Goal: Information Seeking & Learning: Understand process/instructions

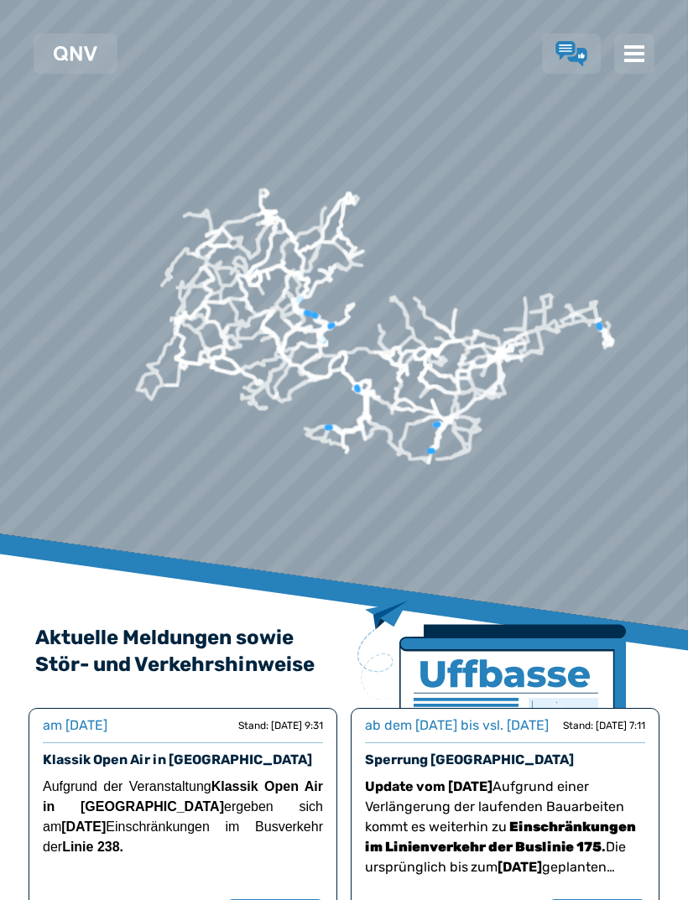
click at [628, 52] on img at bounding box center [634, 54] width 20 height 20
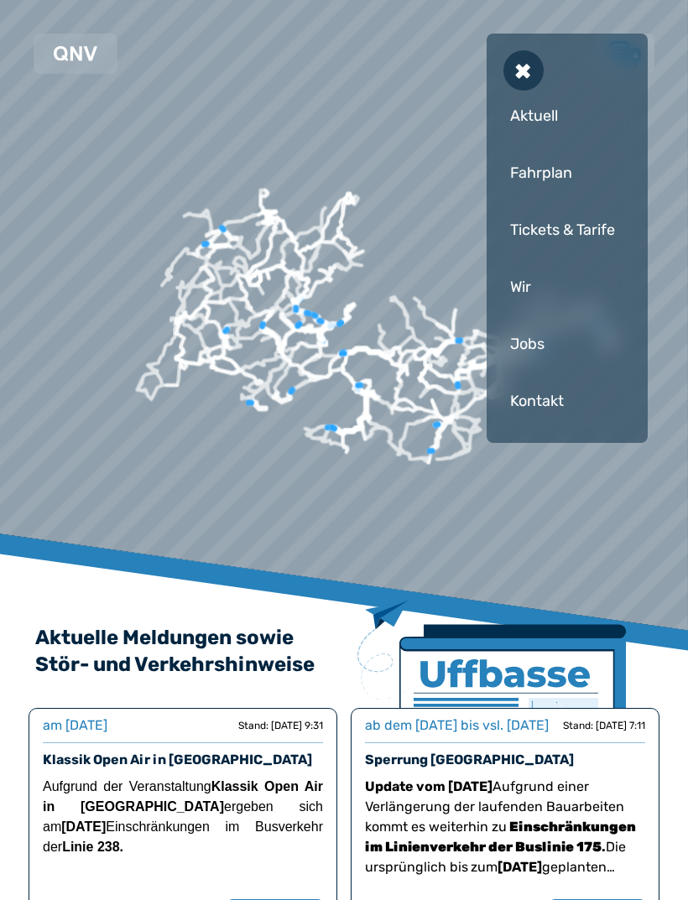
click at [551, 162] on div "Fahrplan" at bounding box center [566, 173] width 127 height 50
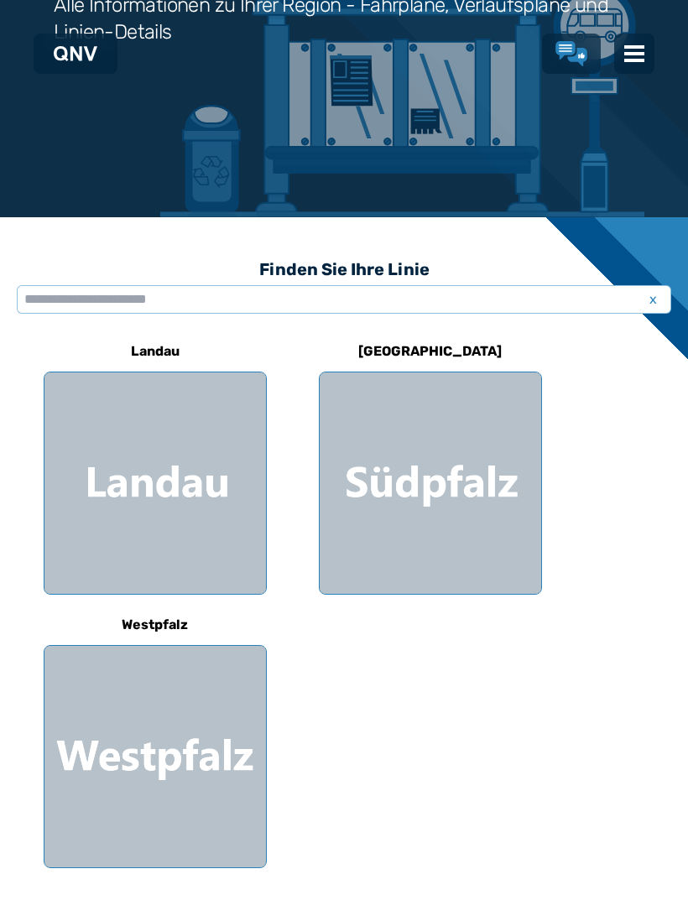
scroll to position [269, 0]
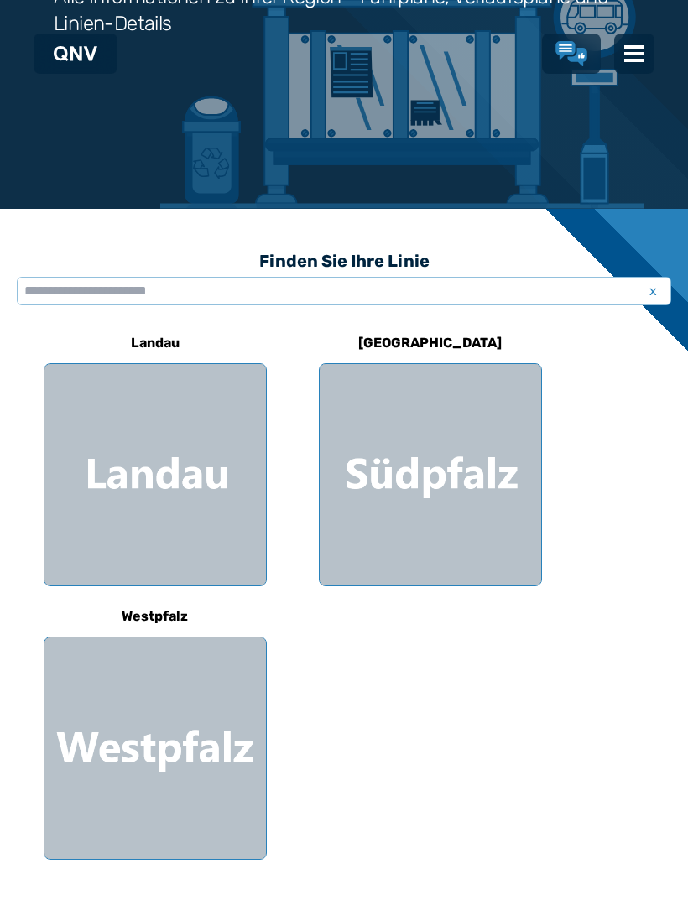
click at [427, 497] on div at bounding box center [429, 474] width 221 height 221
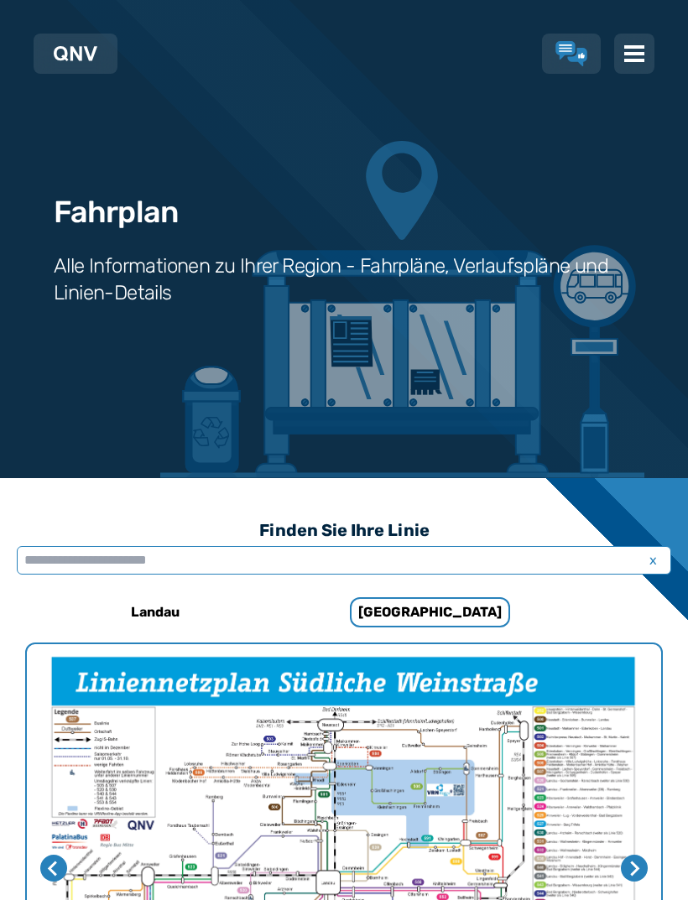
click at [290, 568] on input "text" at bounding box center [344, 560] width 654 height 29
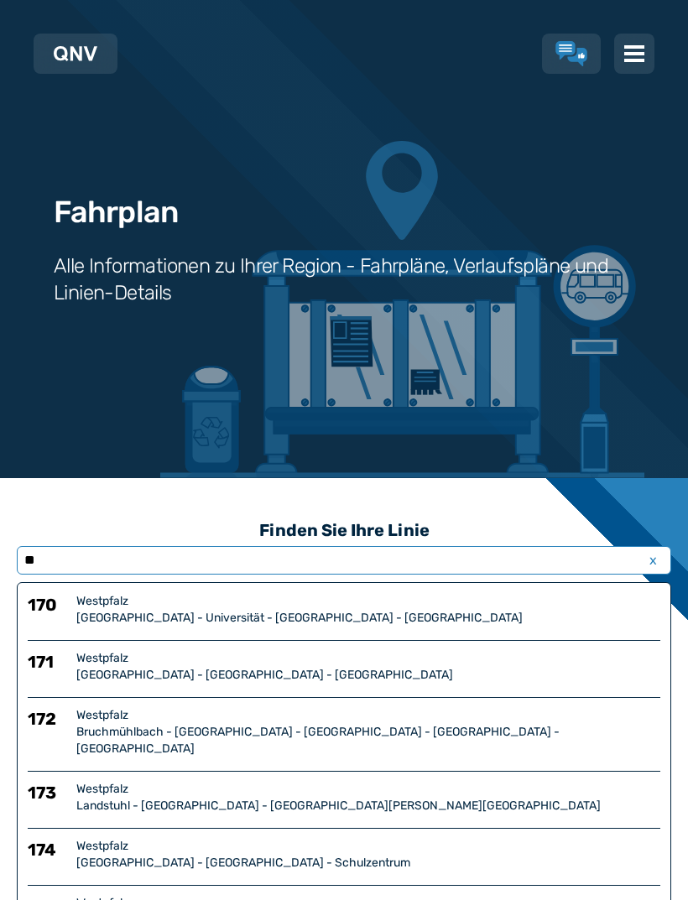
type input "***"
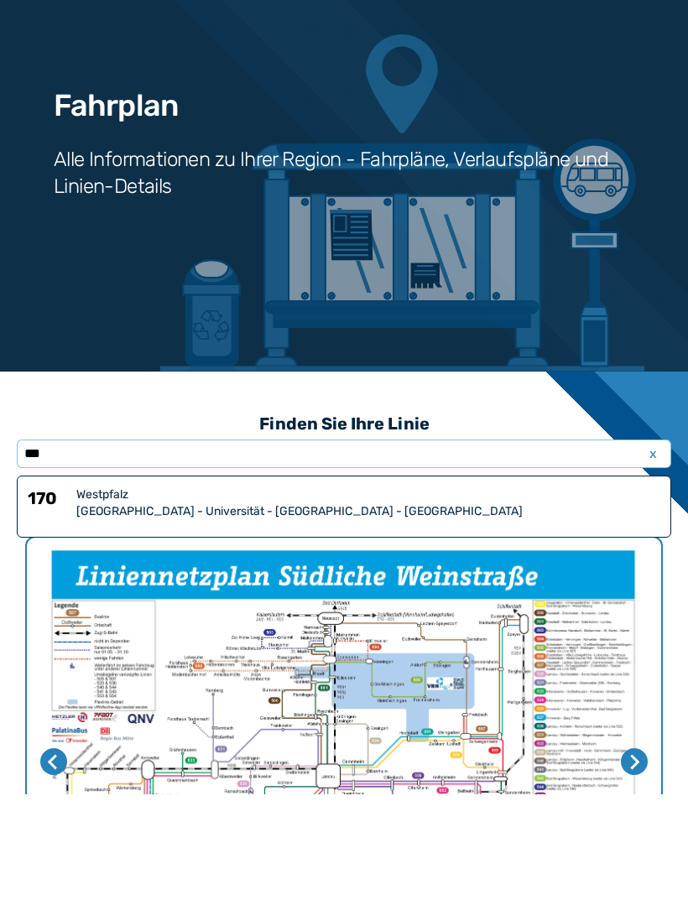
click at [131, 610] on div "[GEOGRAPHIC_DATA] - Universität - [GEOGRAPHIC_DATA] - [GEOGRAPHIC_DATA]" at bounding box center [368, 618] width 584 height 17
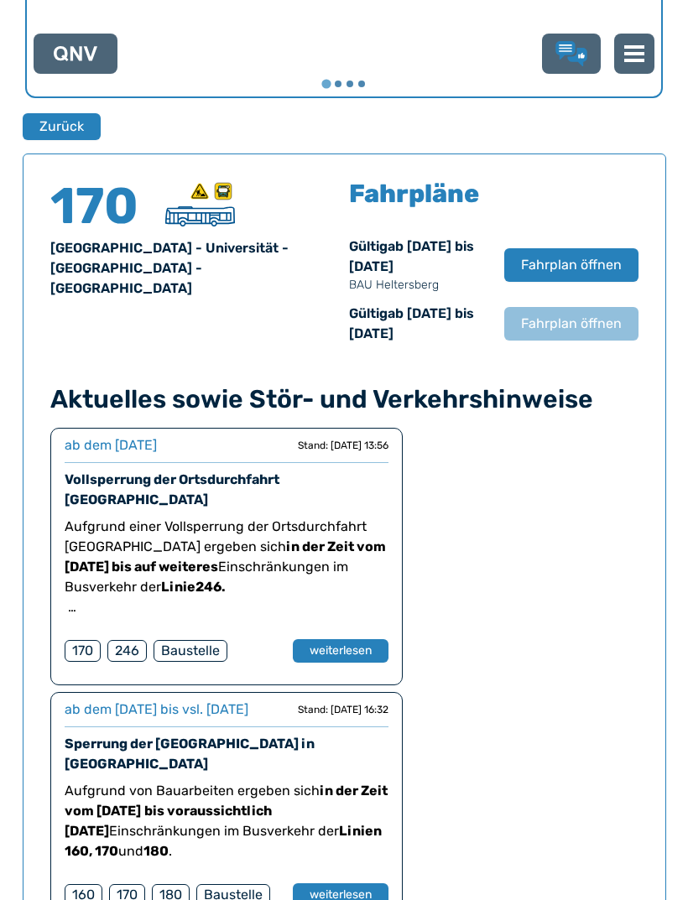
scroll to position [1155, 0]
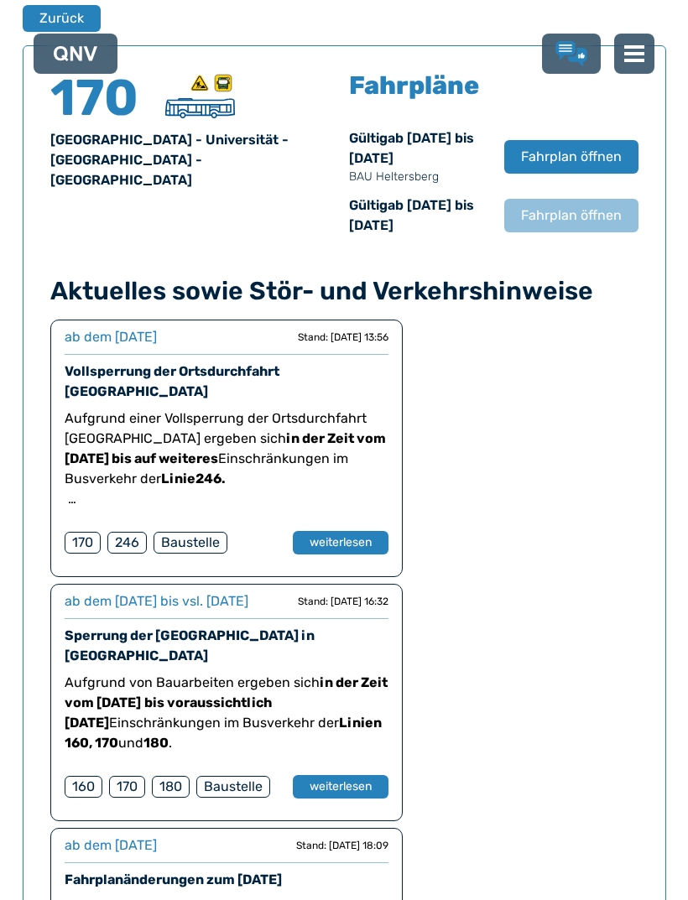
click at [582, 153] on span "Fahrplan öffnen" at bounding box center [571, 157] width 101 height 20
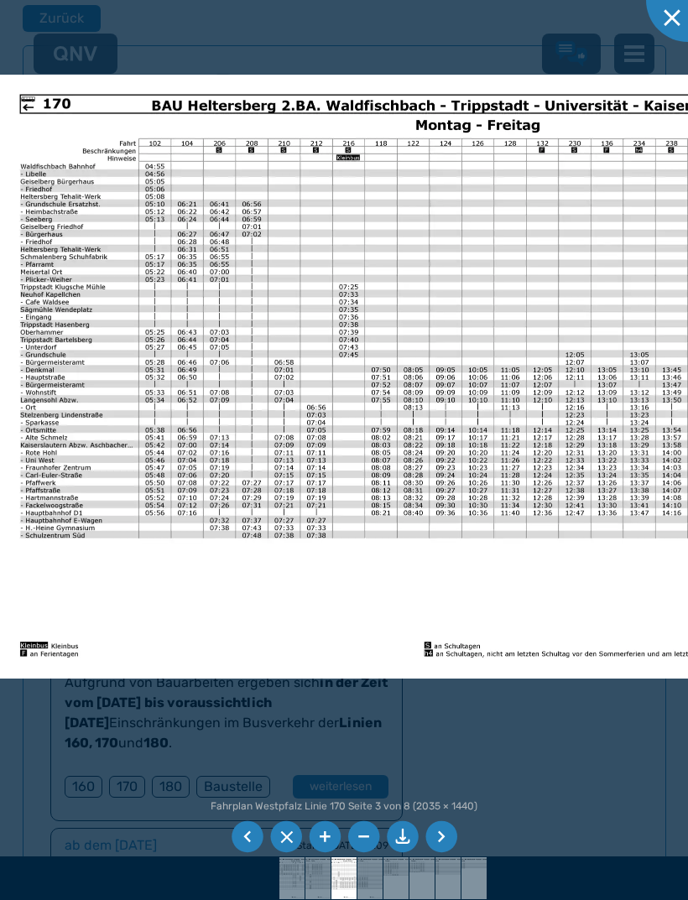
click at [504, 361] on img at bounding box center [427, 377] width 854 height 604
click at [538, 308] on img at bounding box center [427, 377] width 854 height 604
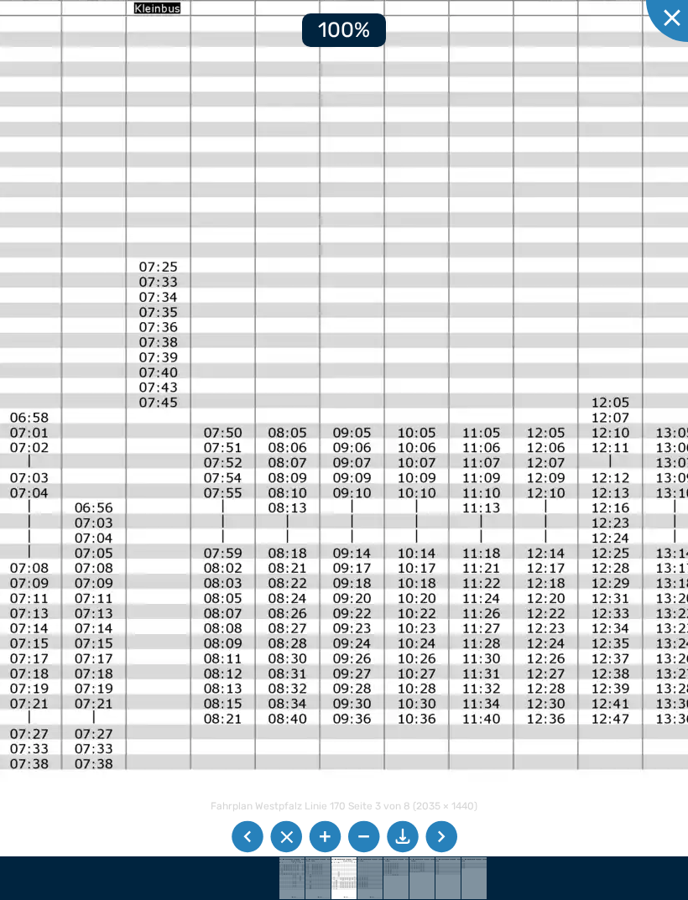
click at [535, 325] on img at bounding box center [315, 445] width 1706 height 1207
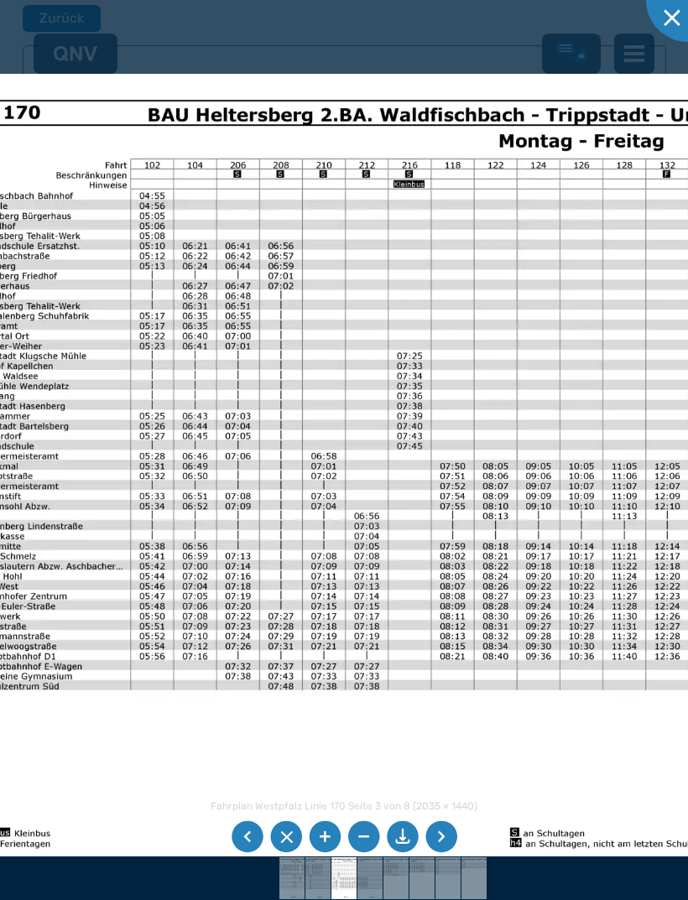
click at [620, 226] on img at bounding box center [513, 475] width 1135 height 802
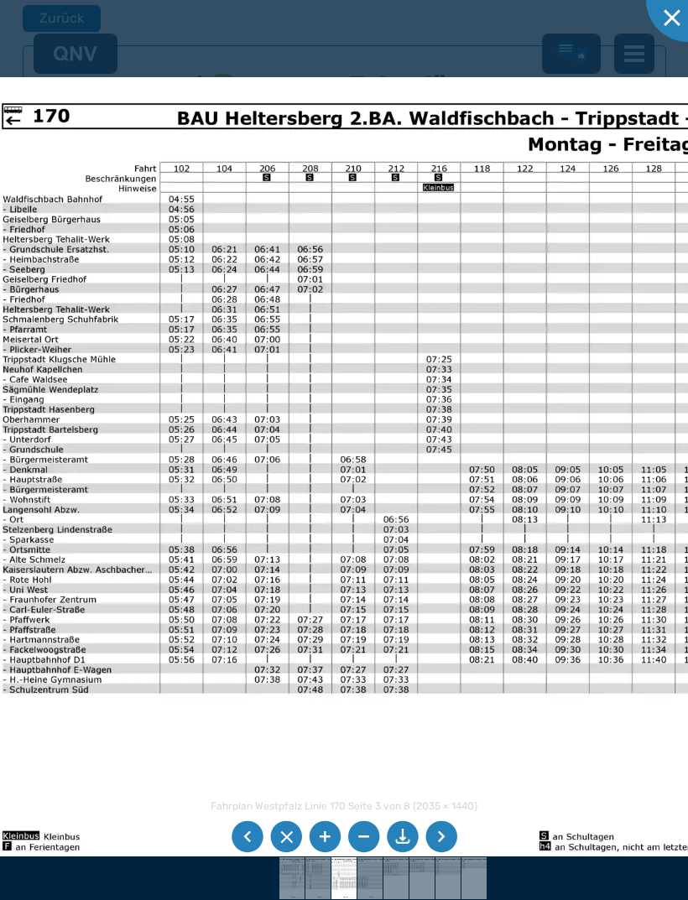
click at [610, 224] on img at bounding box center [543, 478] width 1135 height 802
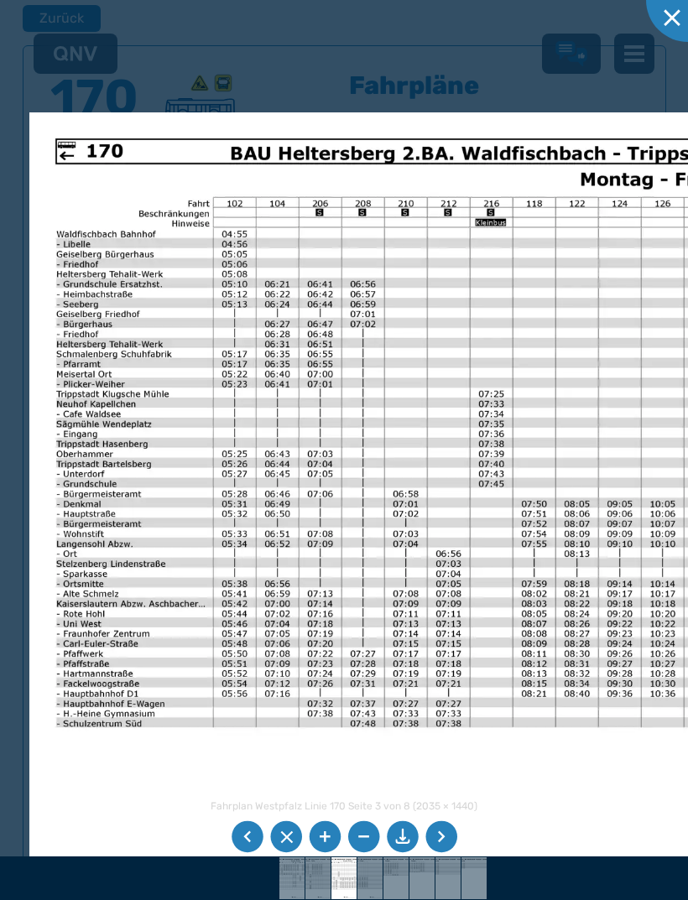
click at [410, 335] on img at bounding box center [594, 512] width 1131 height 801
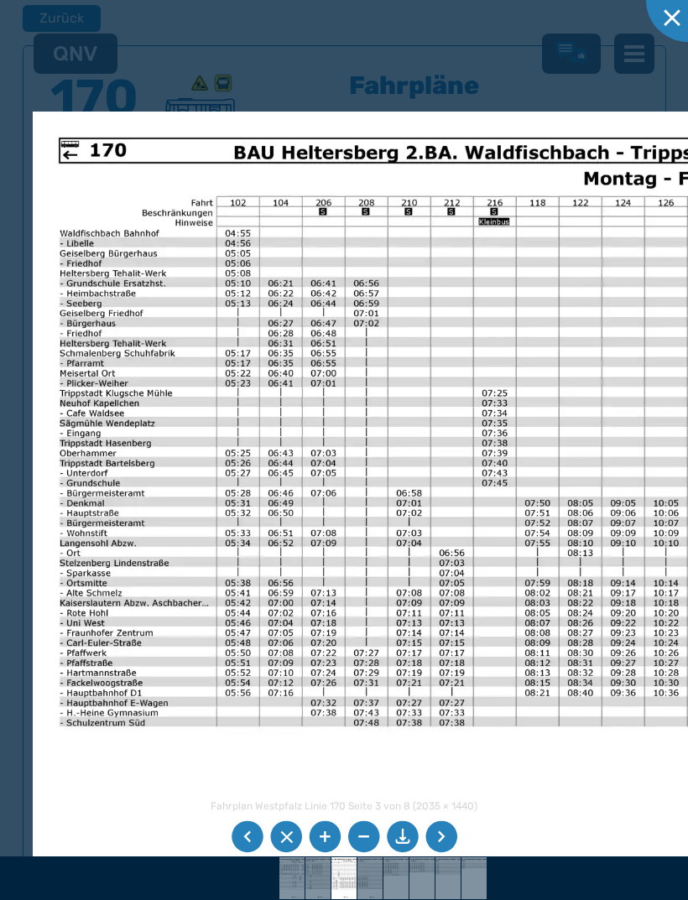
click at [452, 413] on img at bounding box center [598, 512] width 1131 height 801
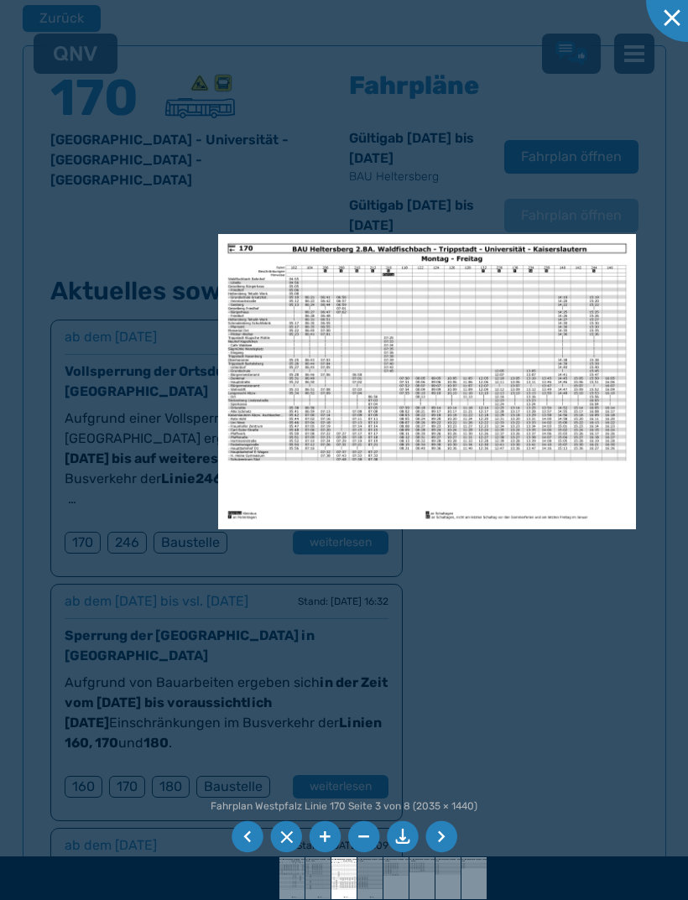
click at [475, 391] on img at bounding box center [427, 381] width 418 height 295
click at [356, 439] on img at bounding box center [427, 381] width 418 height 295
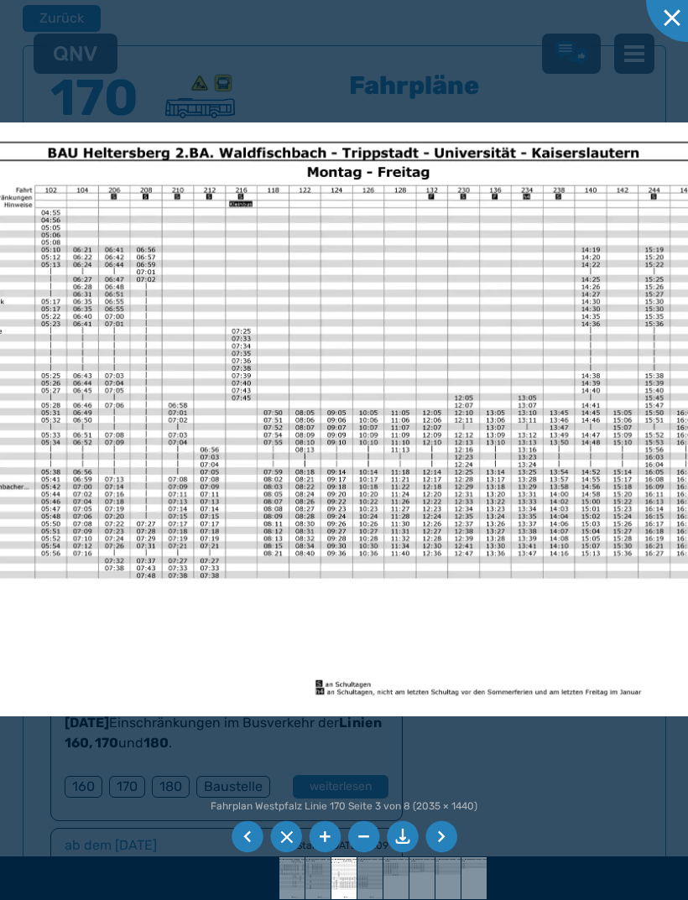
click at [672, 21] on div at bounding box center [688, 0] width 84 height 84
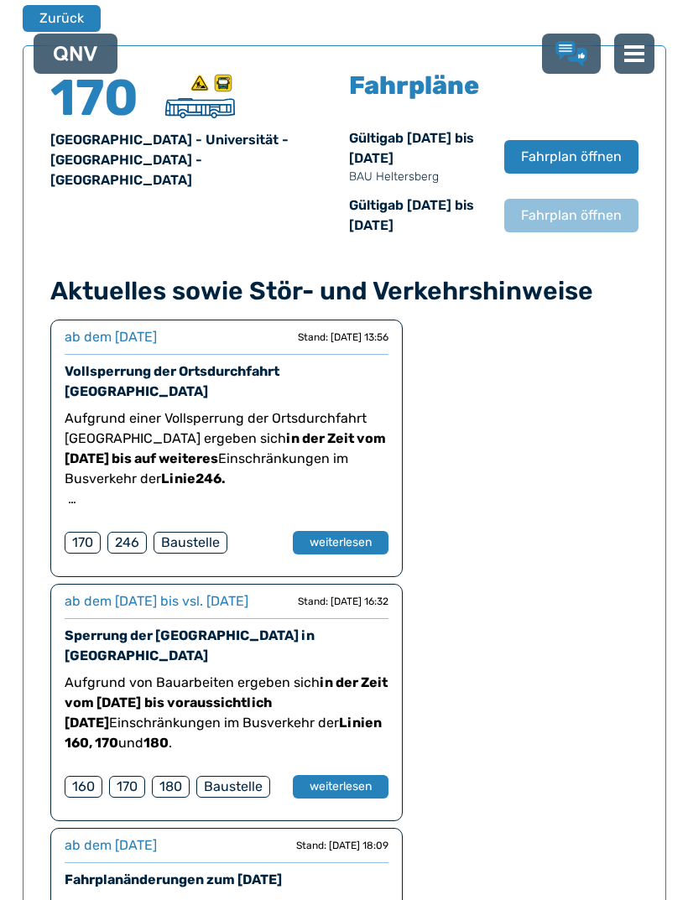
click at [586, 157] on span "Fahrplan öffnen" at bounding box center [571, 157] width 101 height 20
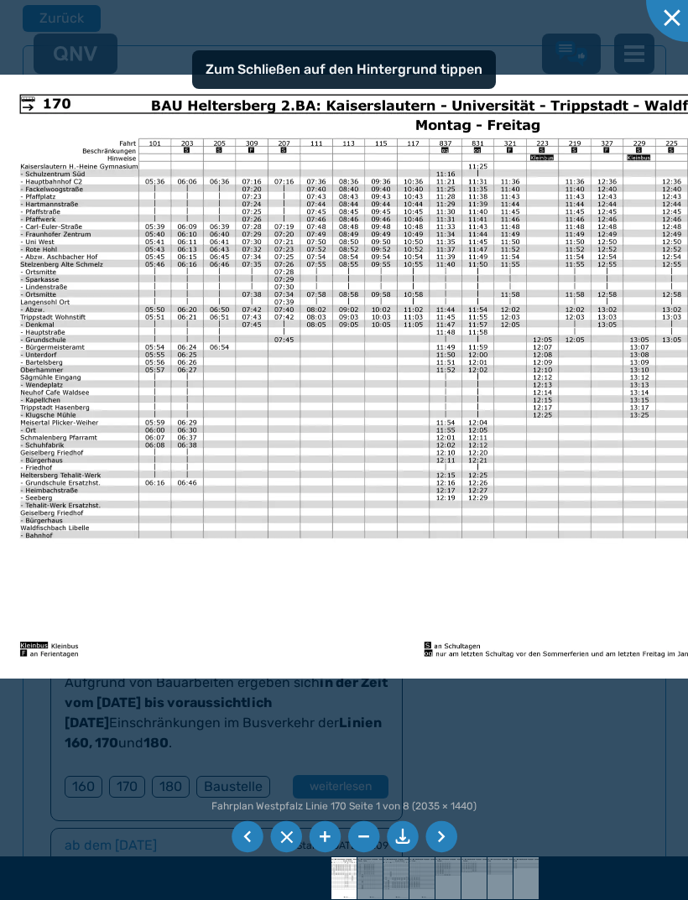
click at [439, 853] on li at bounding box center [441, 837] width 32 height 32
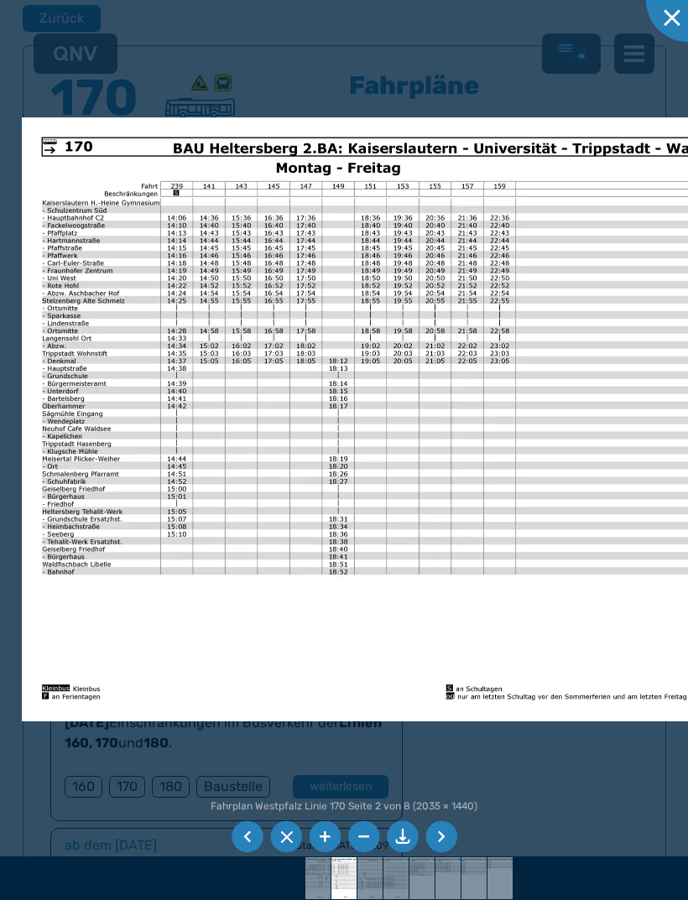
click at [445, 853] on li at bounding box center [441, 837] width 32 height 32
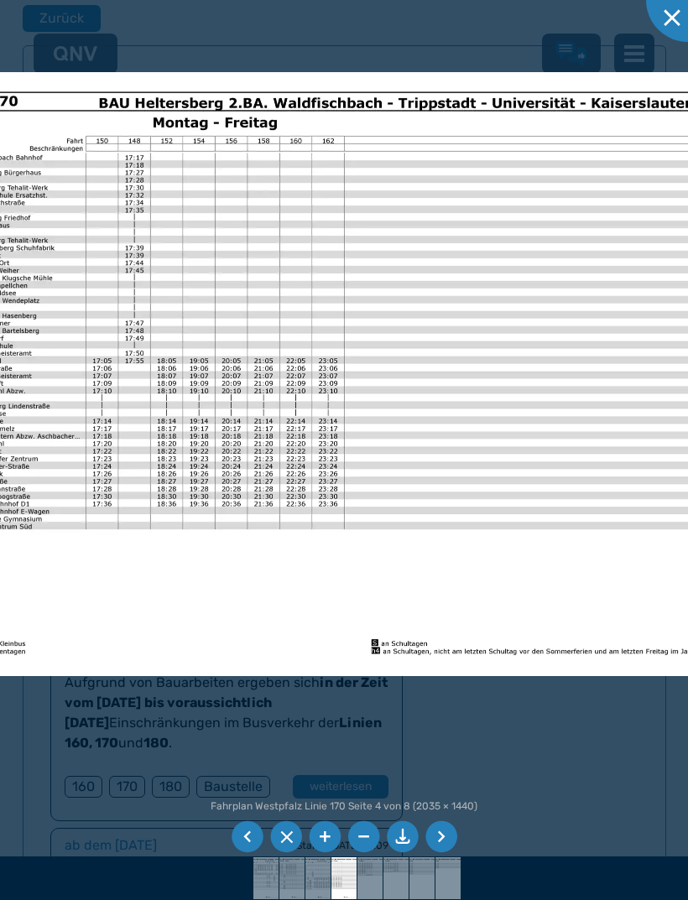
click at [241, 853] on li at bounding box center [247, 837] width 32 height 32
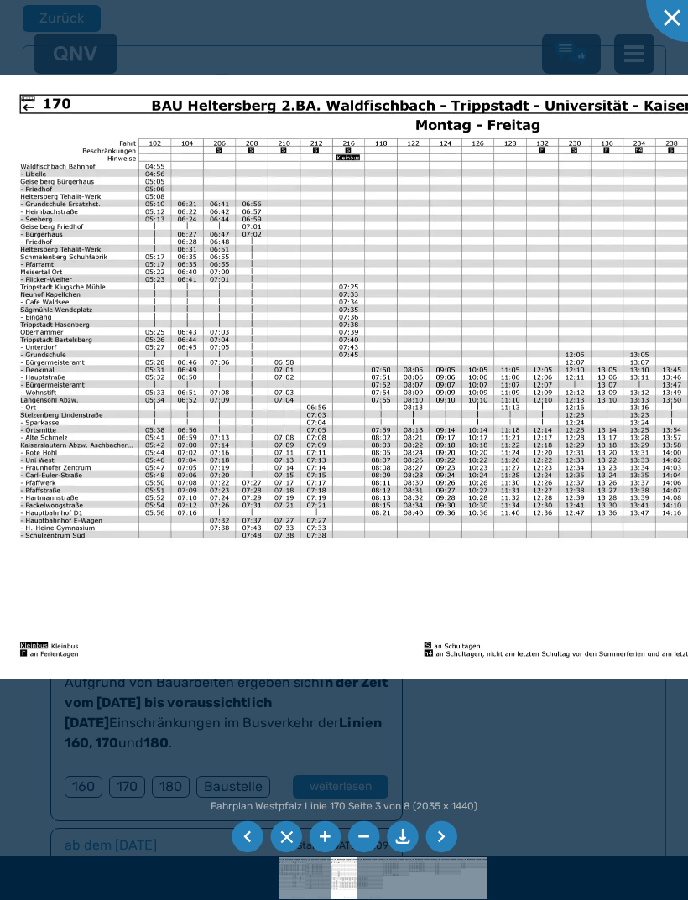
click at [247, 853] on li at bounding box center [247, 837] width 32 height 32
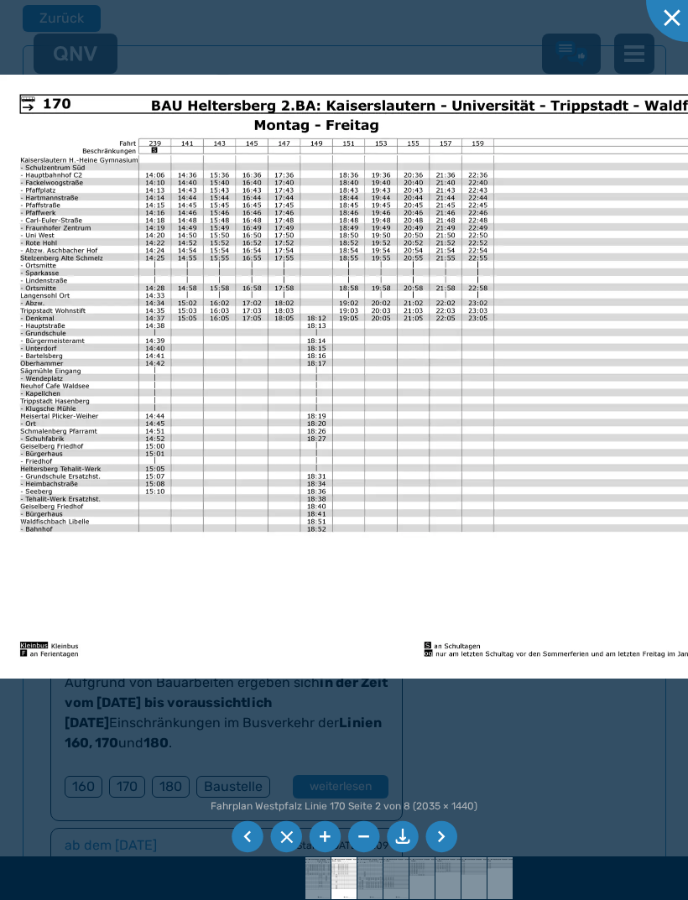
click at [251, 853] on li at bounding box center [247, 837] width 32 height 32
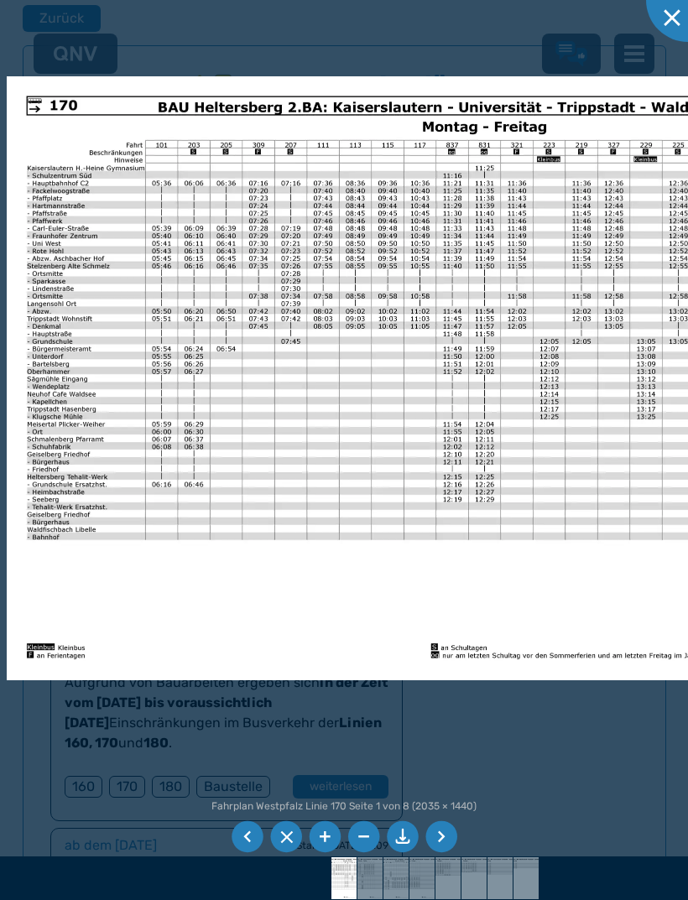
click at [525, 416] on img at bounding box center [434, 378] width 854 height 604
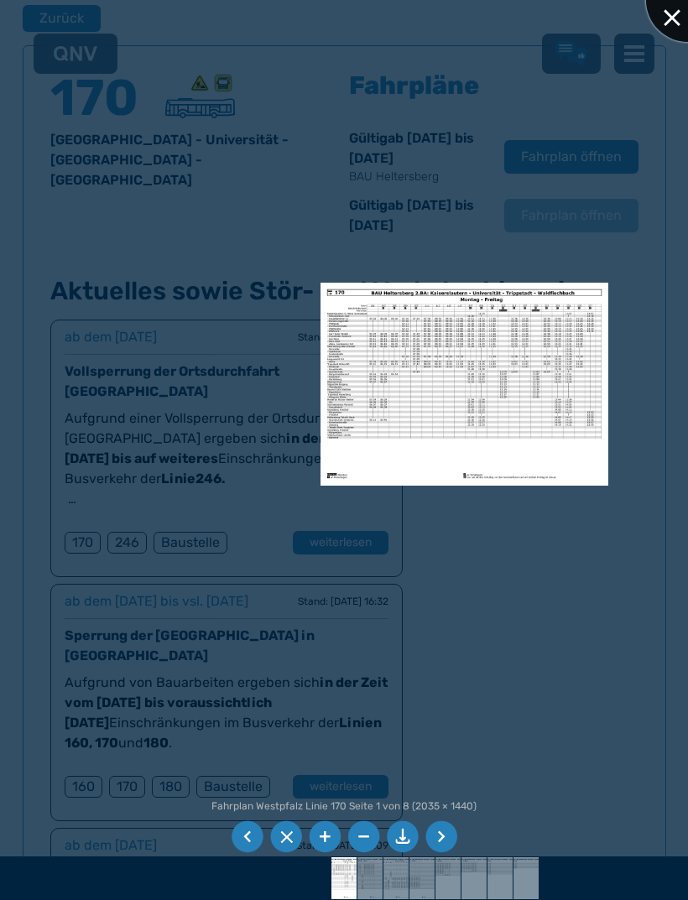
click at [668, 19] on div at bounding box center [688, 0] width 84 height 84
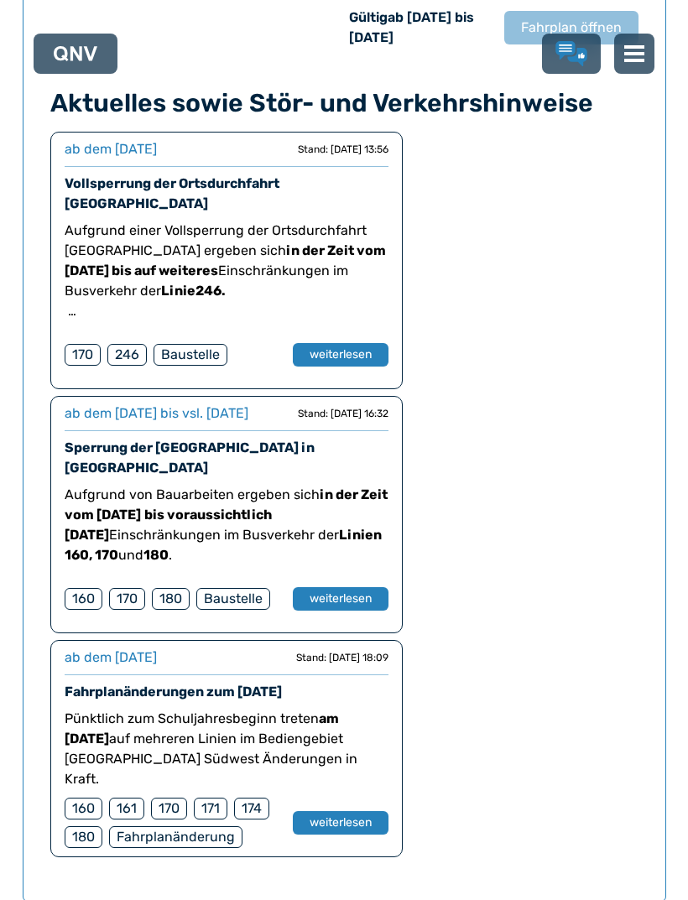
scroll to position [1342, 0]
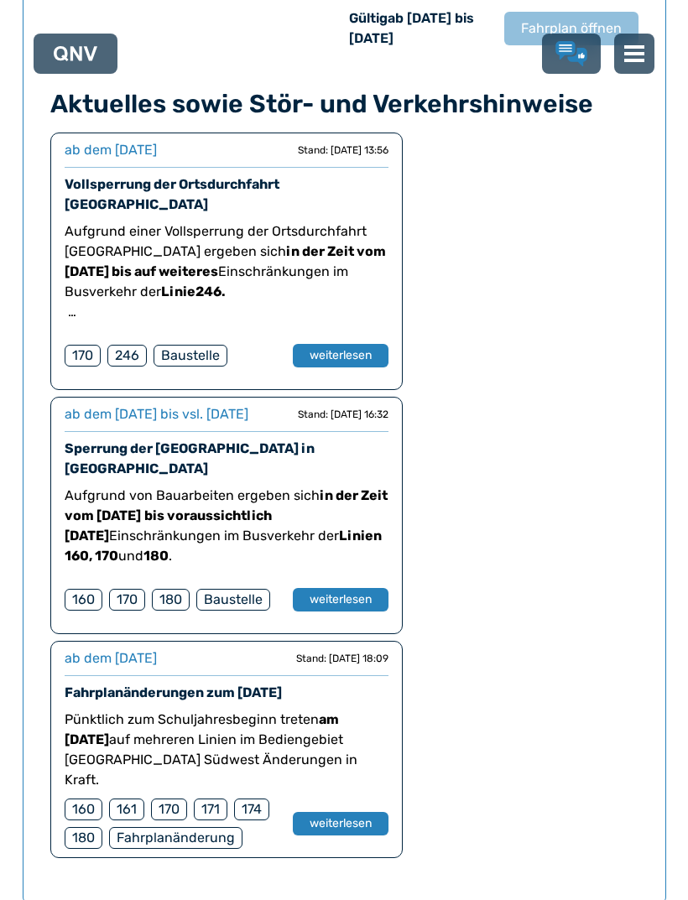
click at [172, 798] on div "170" at bounding box center [169, 809] width 36 height 22
click at [343, 812] on button "weiterlesen" at bounding box center [341, 823] width 96 height 23
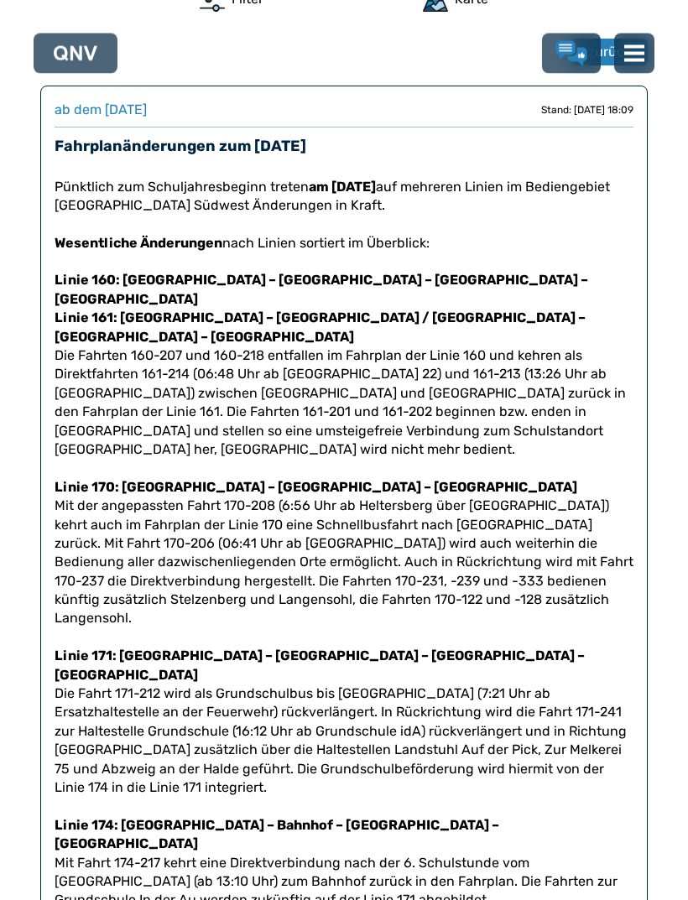
scroll to position [792, 0]
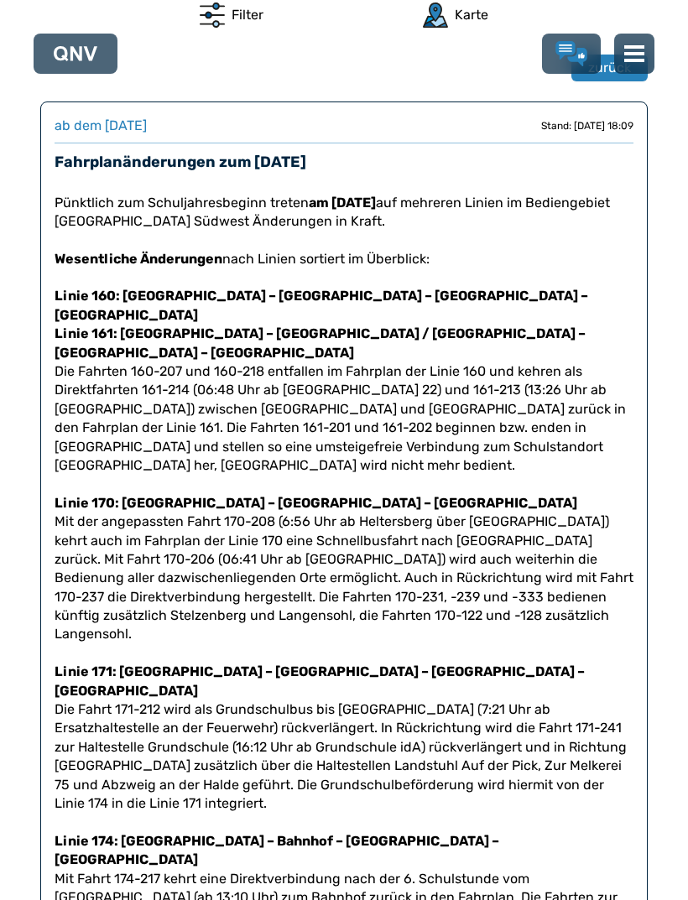
click at [631, 527] on p "Linie 170: [GEOGRAPHIC_DATA] – [GEOGRAPHIC_DATA] – Waldfischbach Mit der angepa…" at bounding box center [344, 559] width 579 height 169
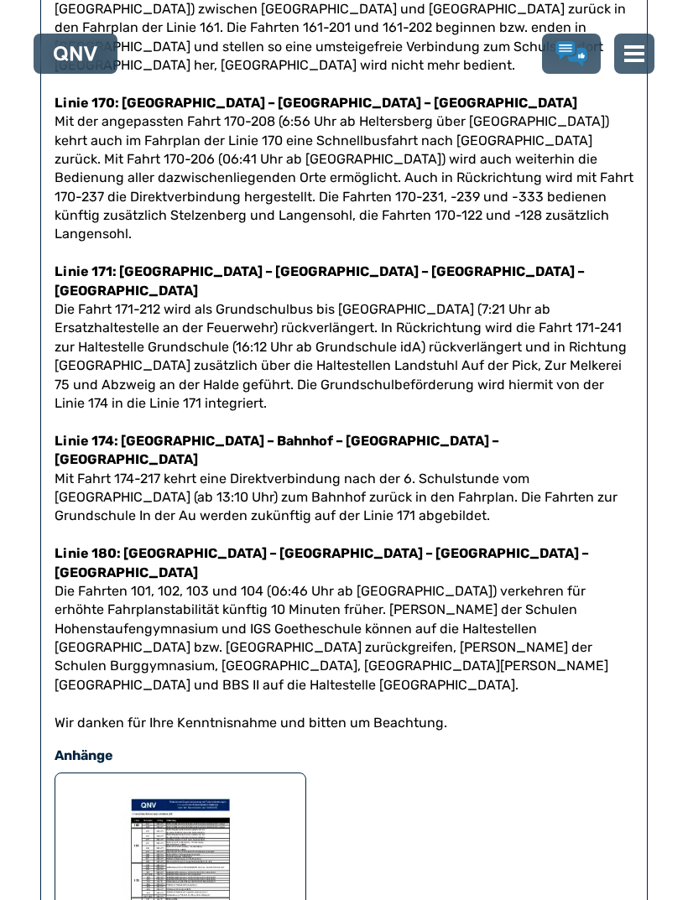
scroll to position [1203, 0]
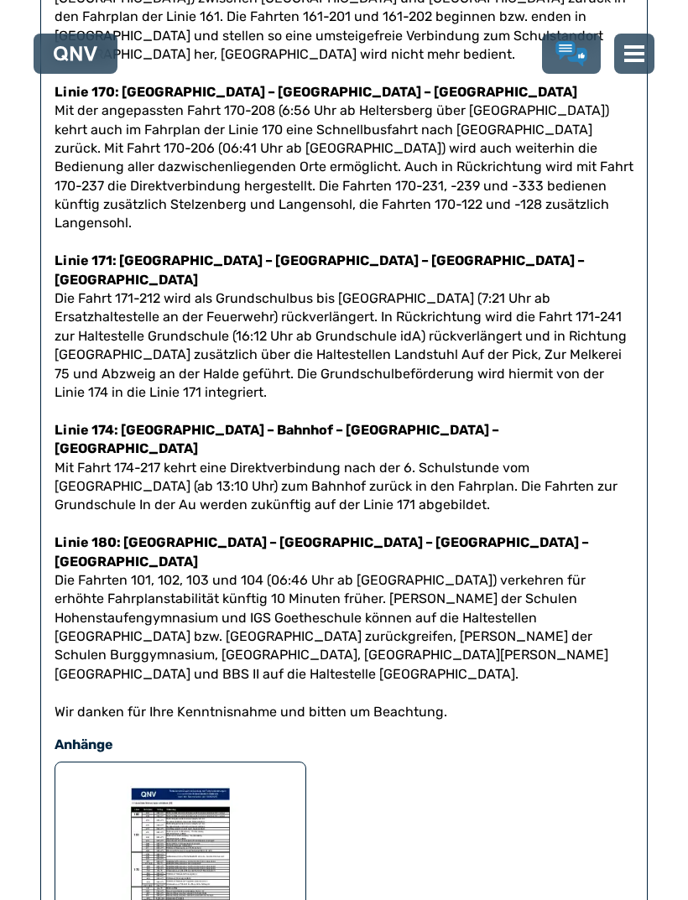
click at [172, 776] on img at bounding box center [180, 860] width 117 height 168
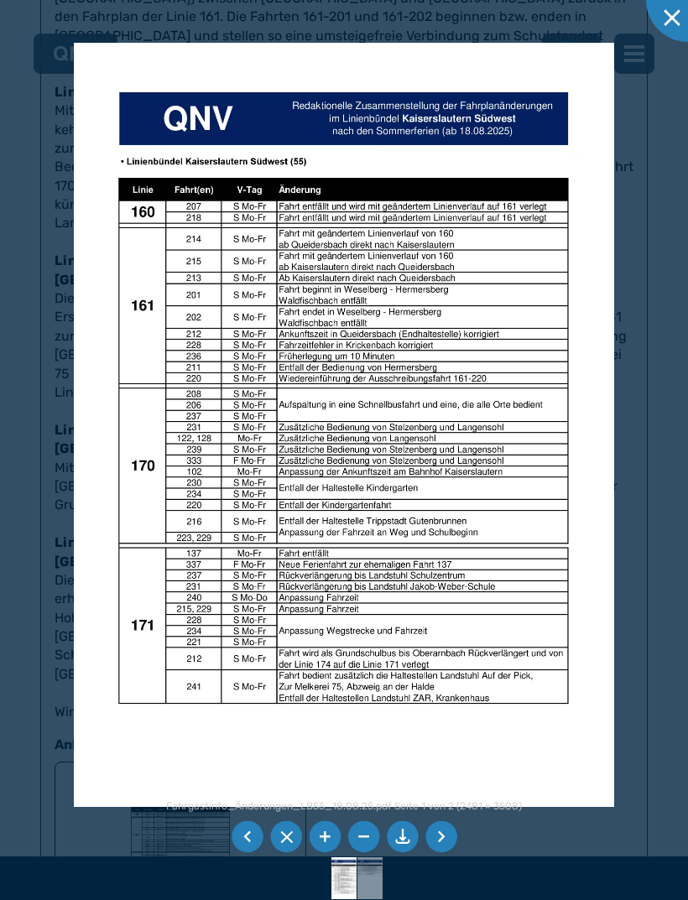
click at [661, 300] on div at bounding box center [344, 450] width 688 height 900
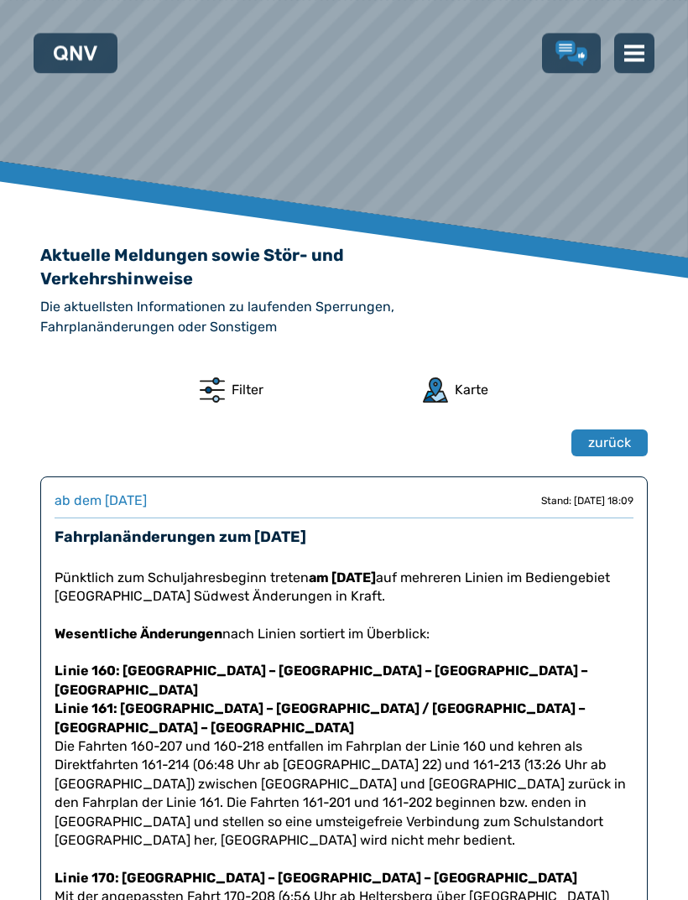
scroll to position [418, 0]
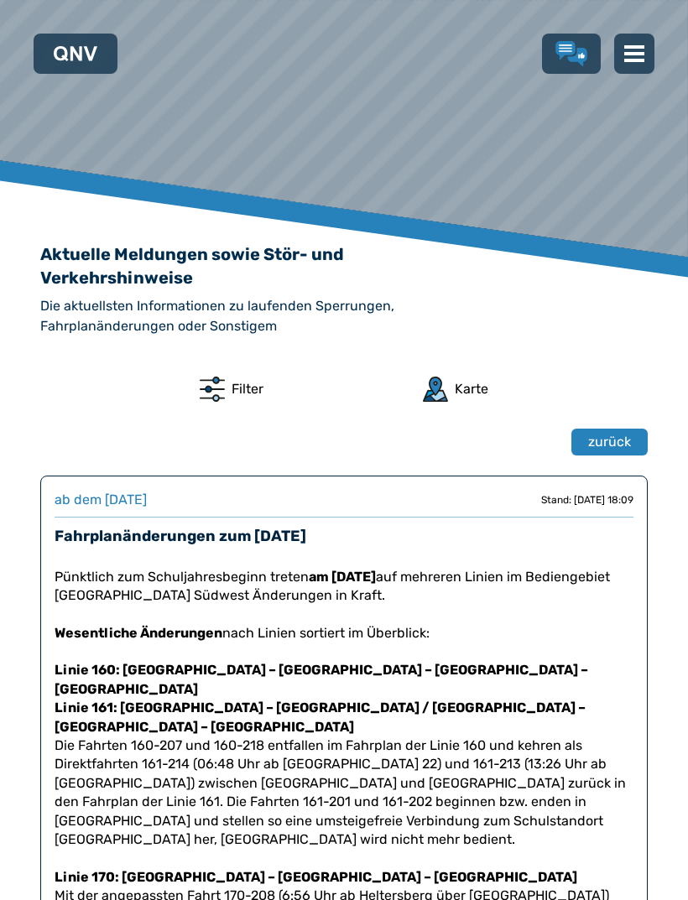
click at [621, 432] on span "zurück" at bounding box center [609, 442] width 43 height 20
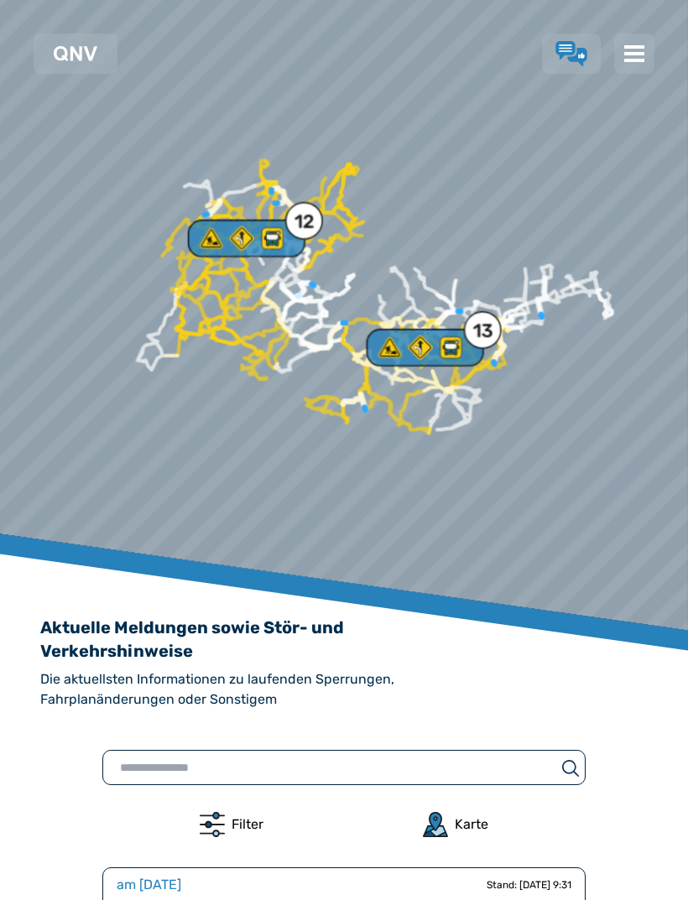
click at [636, 48] on img at bounding box center [634, 54] width 20 height 20
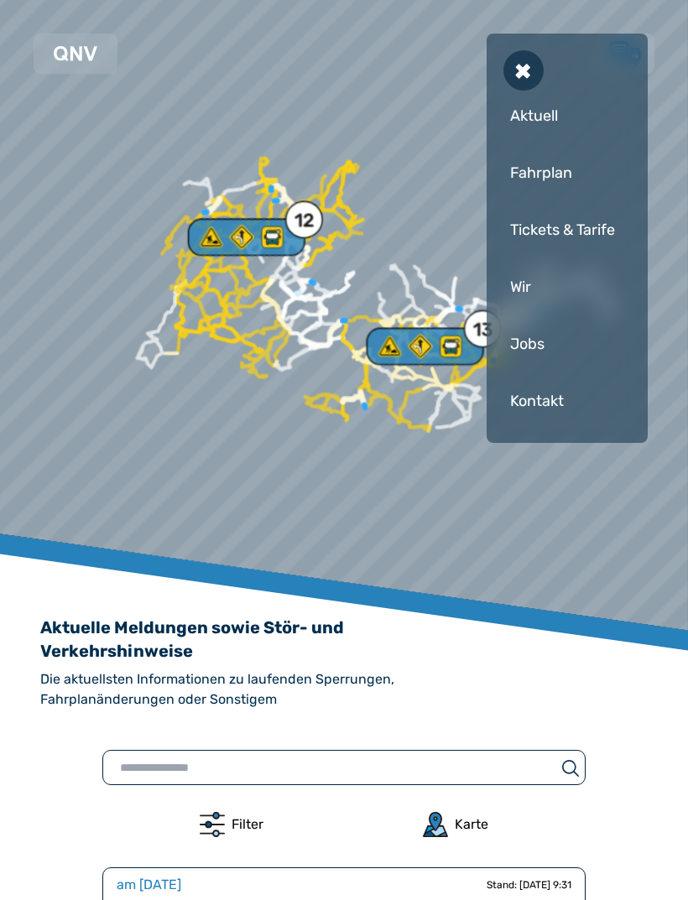
click at [314, 491] on div at bounding box center [343, 50] width 1155 height 1788
click at [221, 768] on input "text" at bounding box center [329, 767] width 452 height 23
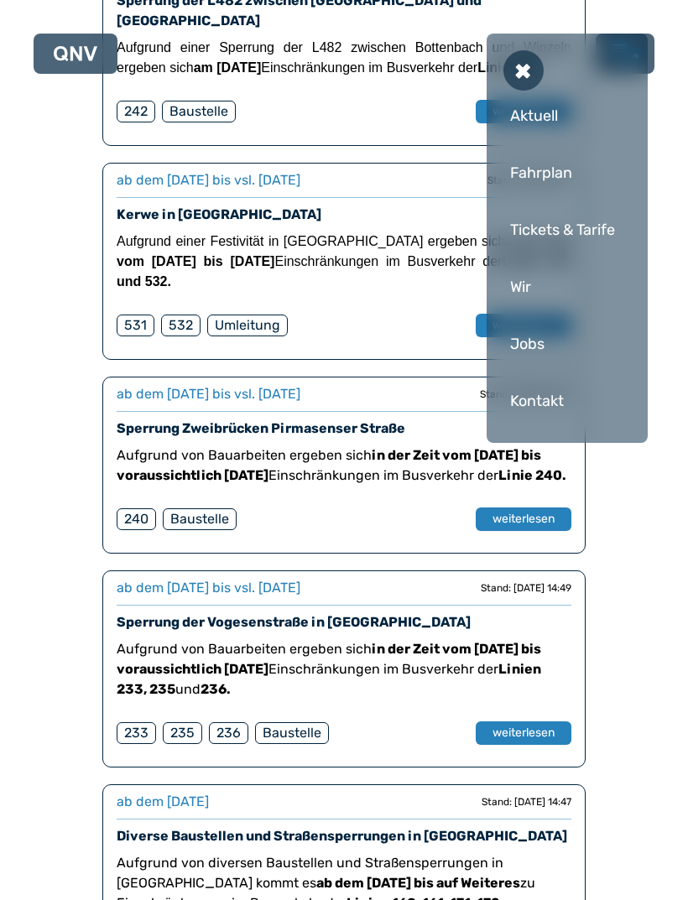
scroll to position [3513, 0]
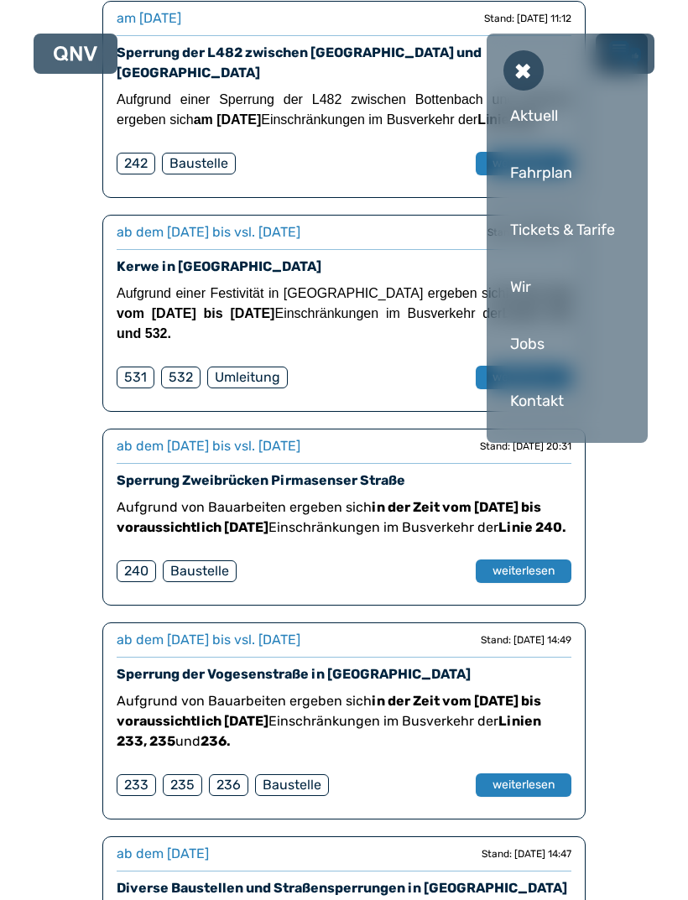
click at [531, 165] on div "Fahrplan" at bounding box center [566, 173] width 127 height 50
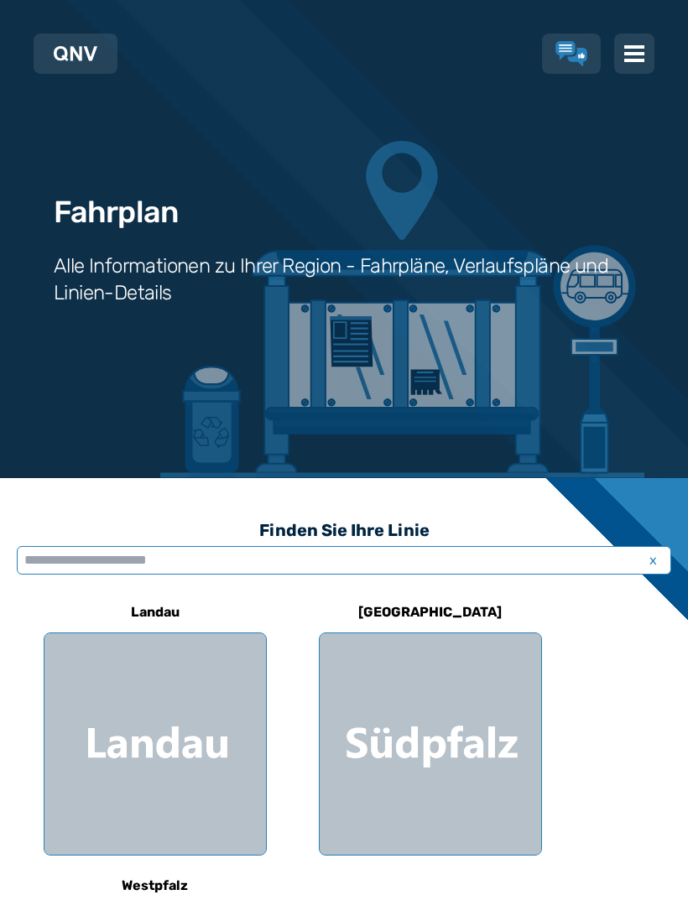
click at [221, 570] on input "text" at bounding box center [344, 560] width 654 height 29
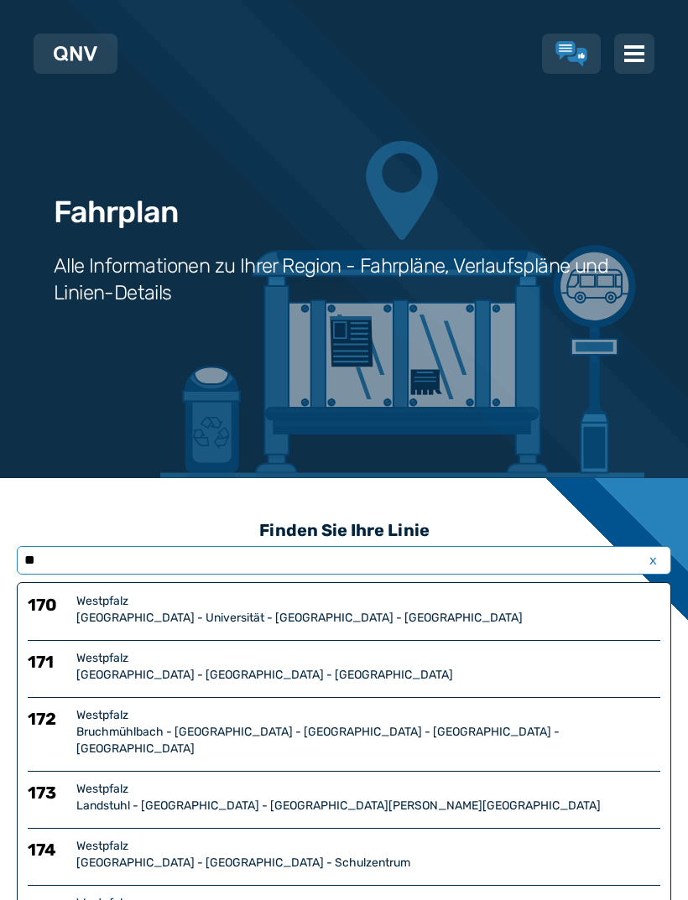
type input "***"
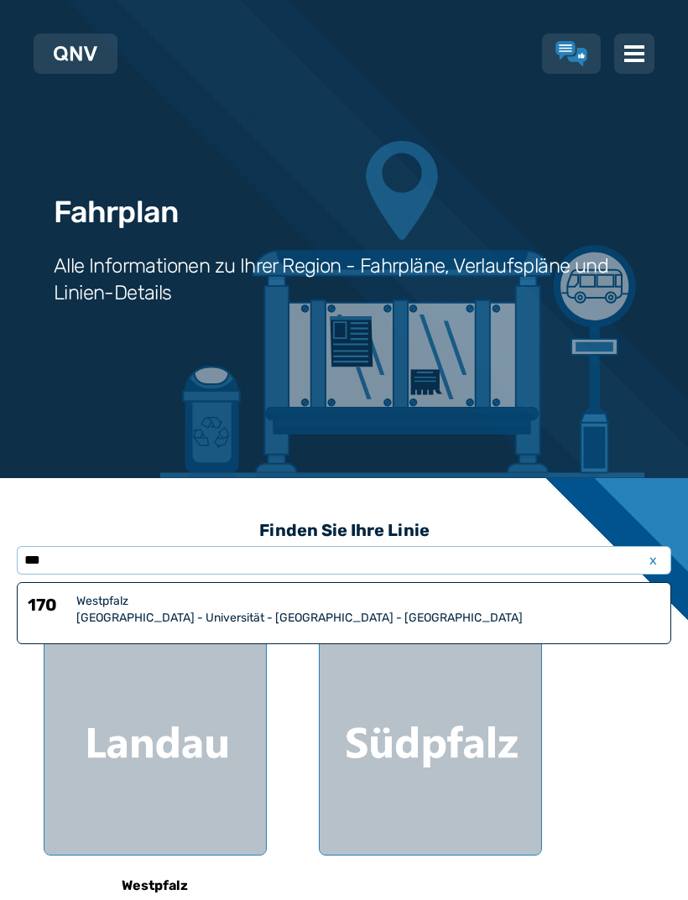
click at [454, 595] on div "Westpfalz" at bounding box center [368, 601] width 584 height 17
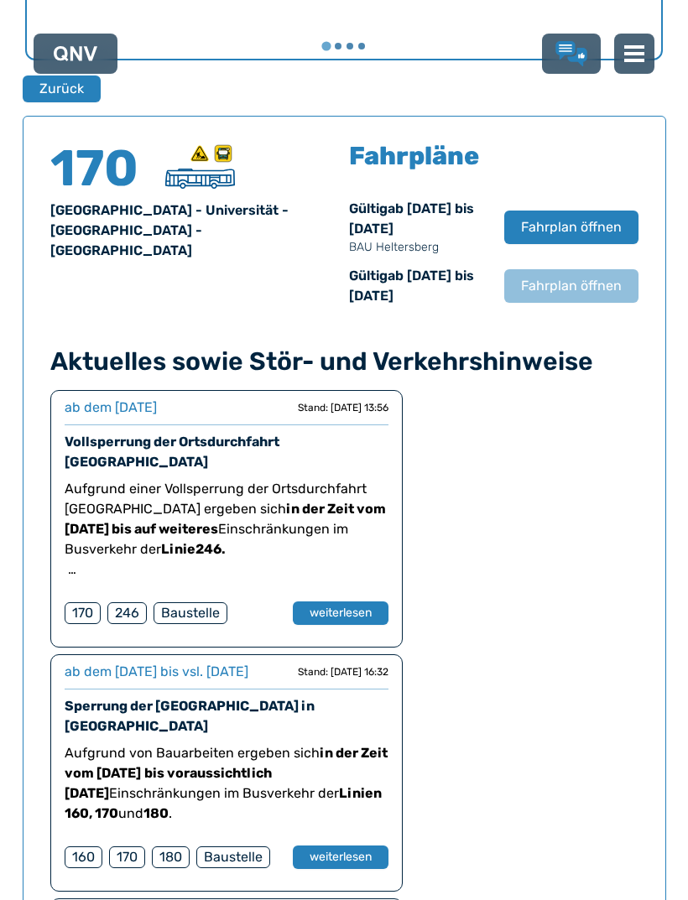
scroll to position [1155, 0]
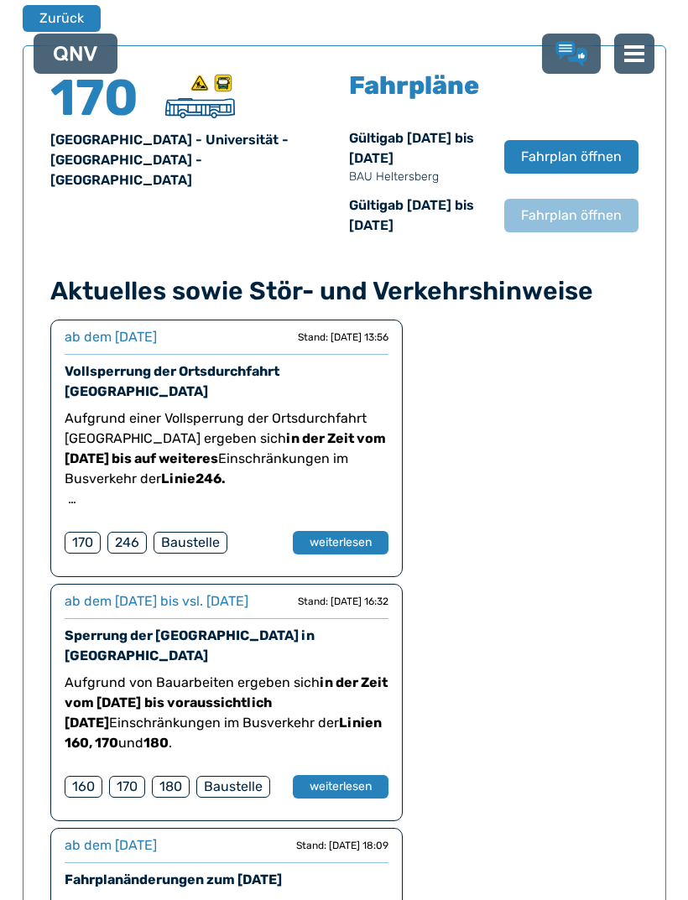
click at [582, 219] on span "Fahrplan öffnen" at bounding box center [571, 215] width 101 height 20
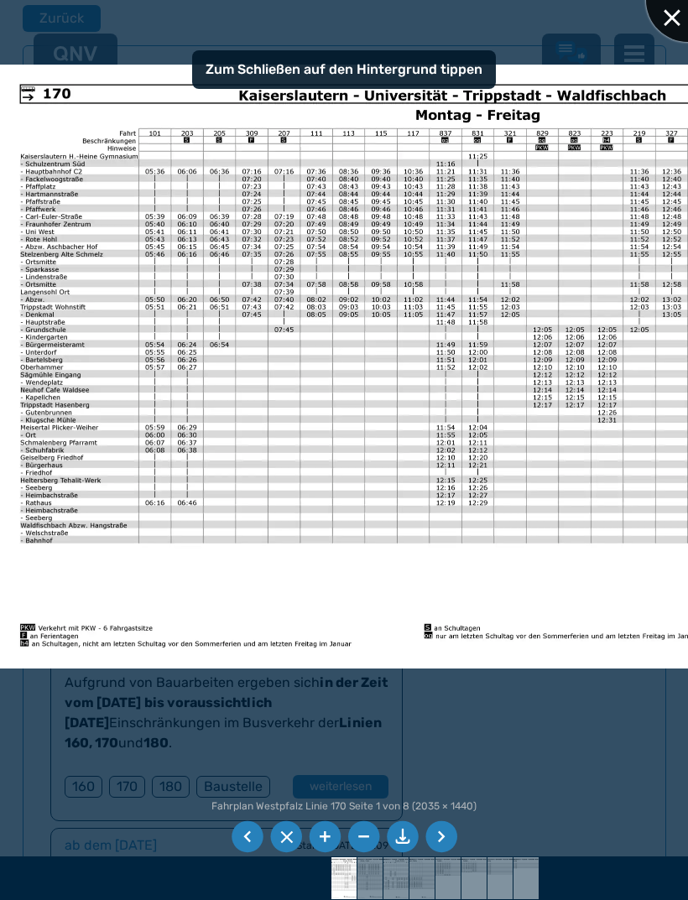
click at [679, 15] on div at bounding box center [688, 0] width 84 height 84
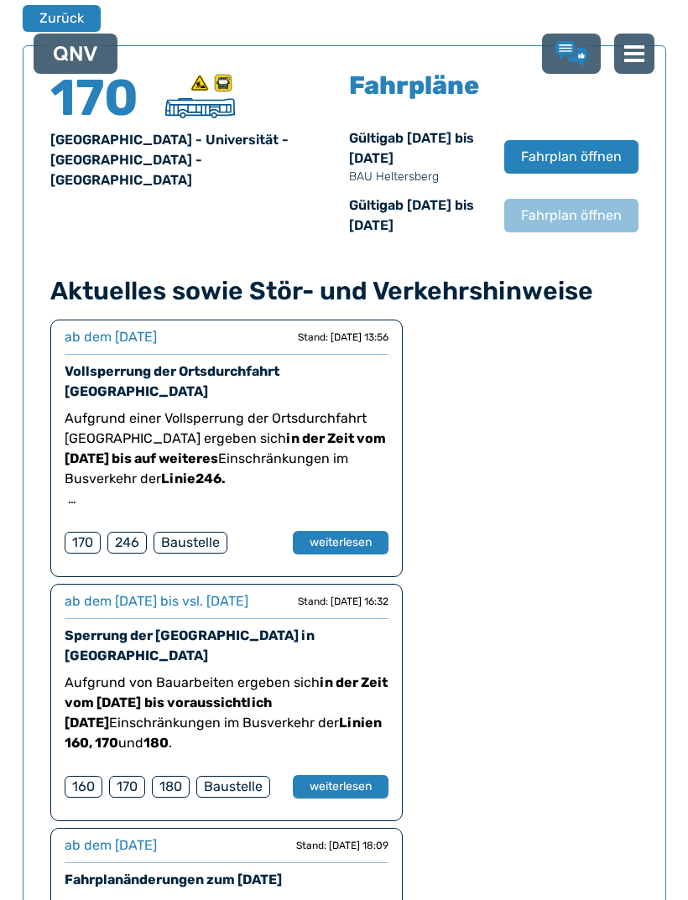
click at [584, 209] on span "Fahrplan öffnen" at bounding box center [571, 215] width 101 height 20
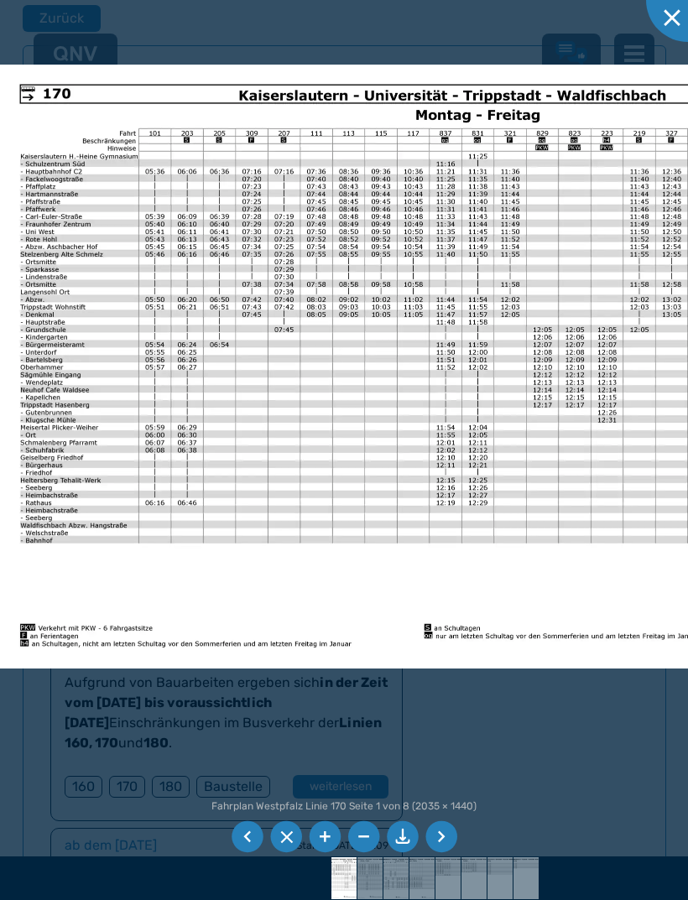
click at [443, 843] on li at bounding box center [441, 837] width 32 height 32
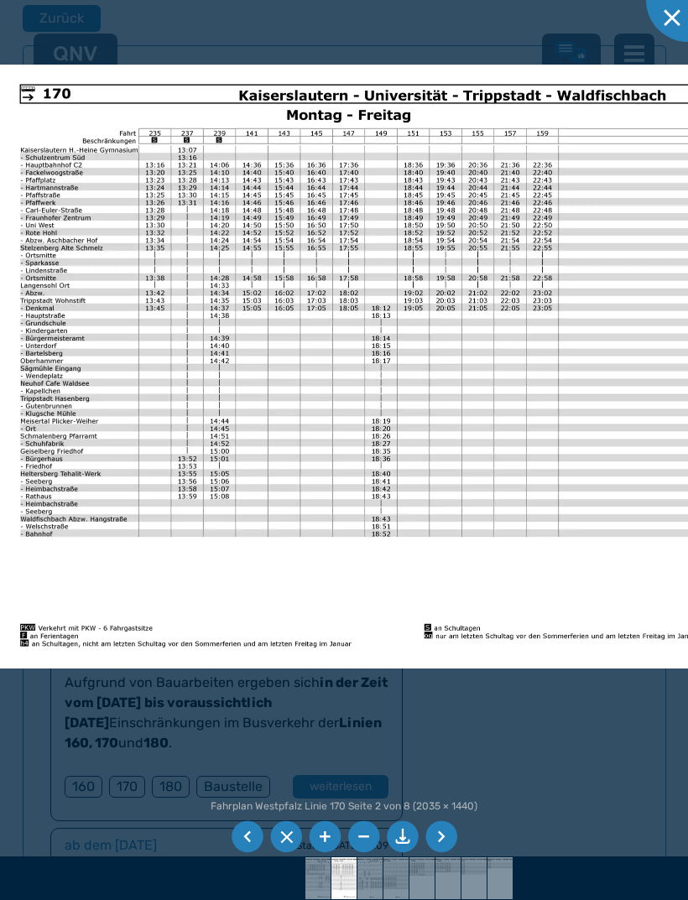
click at [444, 832] on li at bounding box center [441, 837] width 32 height 32
